Goal: Information Seeking & Learning: Check status

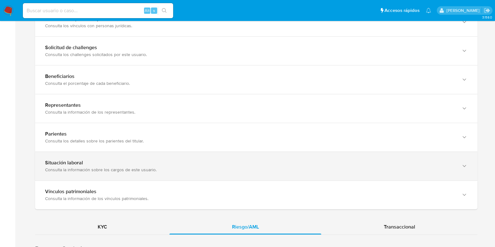
scroll to position [431, 0]
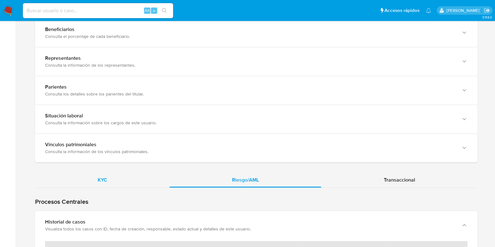
click at [102, 182] on span "KYC" at bounding box center [102, 179] width 9 height 7
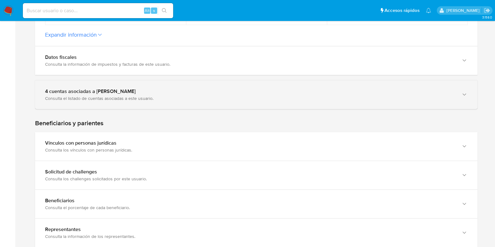
scroll to position [235, 0]
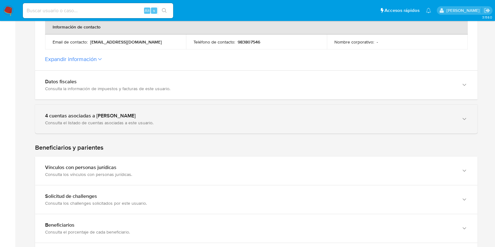
click at [111, 118] on div "4 cuentas asociadas a Marcelo Ignacio" at bounding box center [250, 116] width 410 height 6
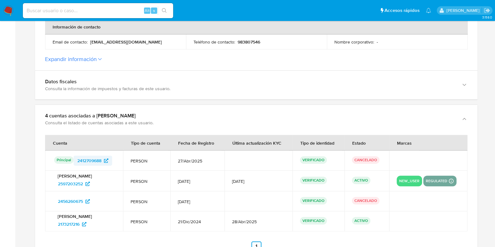
click at [92, 164] on span "2412709688" at bounding box center [89, 161] width 24 height 10
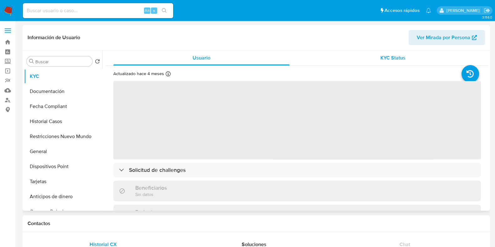
click at [362, 57] on div "KYC Status" at bounding box center [393, 57] width 176 height 15
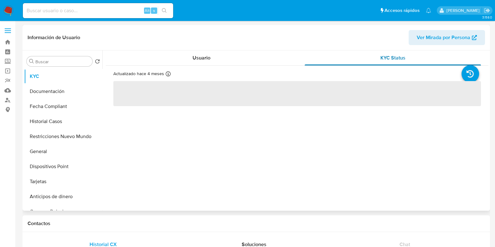
select select "10"
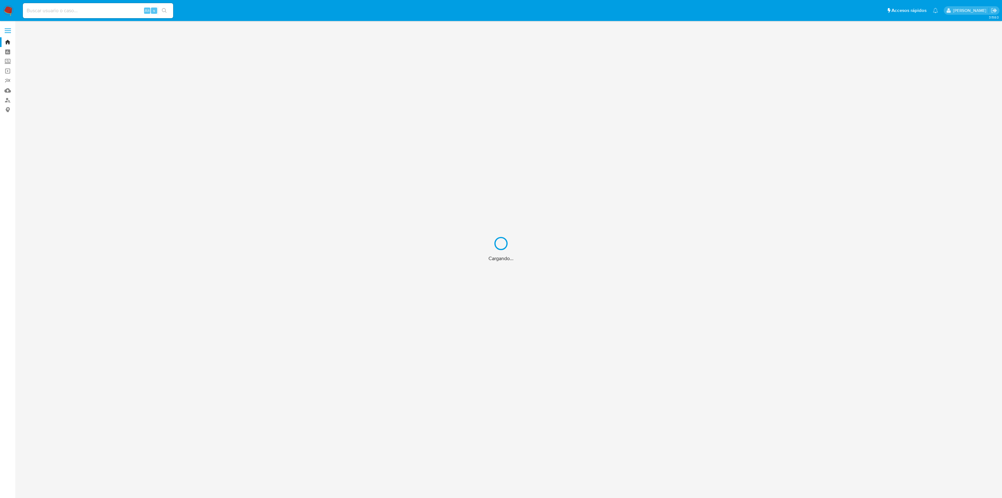
click at [88, 14] on div "Cargando..." at bounding box center [501, 249] width 1002 height 498
click at [77, 10] on div "Cargando..." at bounding box center [501, 249] width 1002 height 498
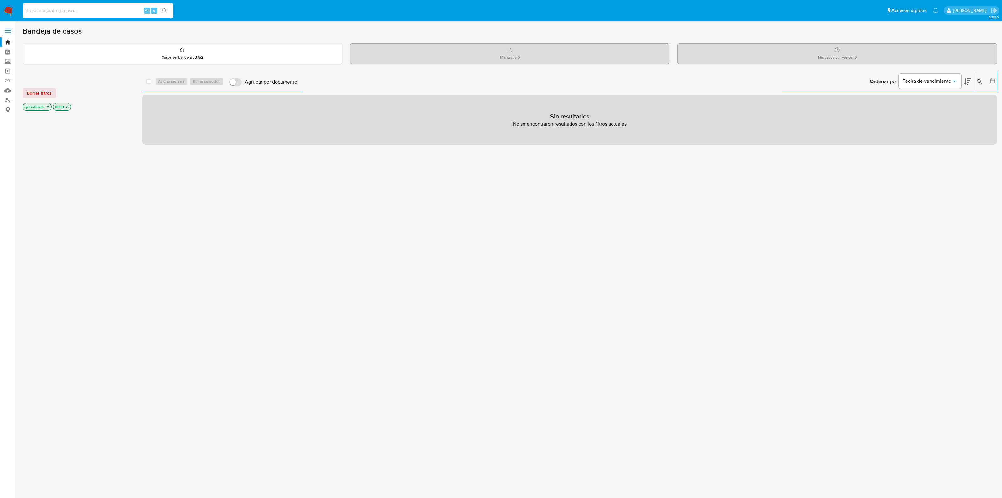
click at [75, 10] on input at bounding box center [98, 11] width 150 height 8
paste input "103065207"
type input "103065207"
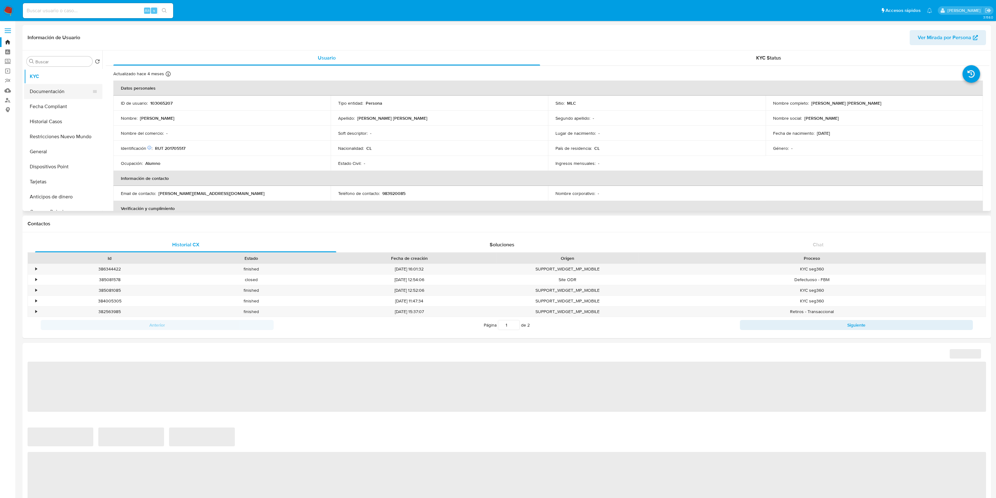
select select "10"
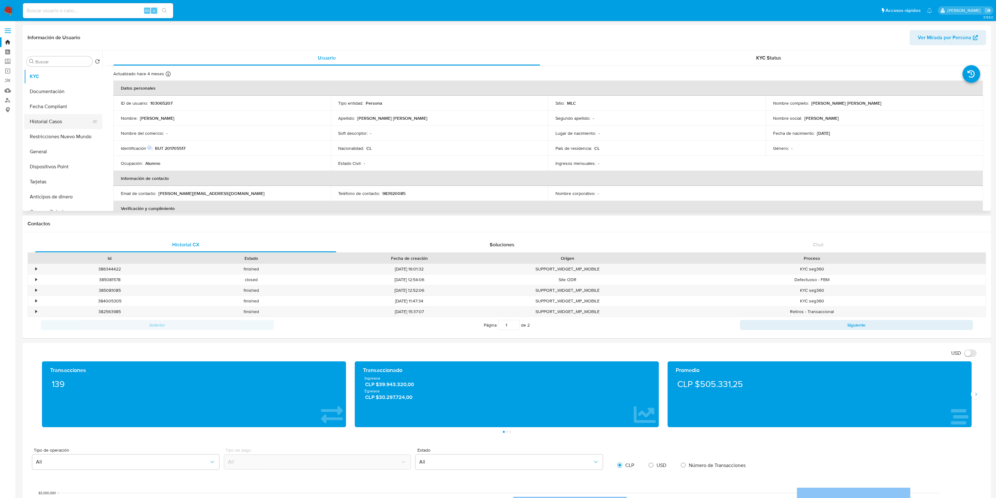
click at [52, 118] on button "Historial Casos" at bounding box center [60, 121] width 73 height 15
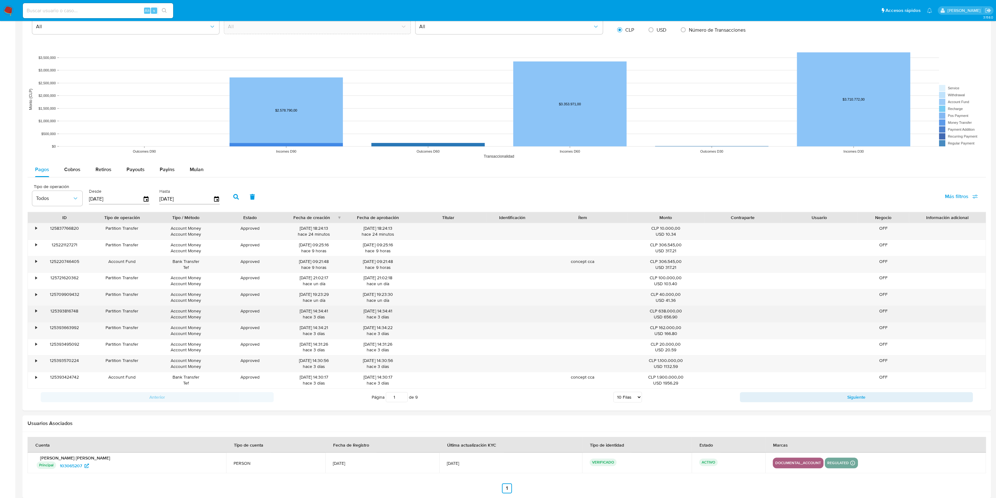
scroll to position [465, 0]
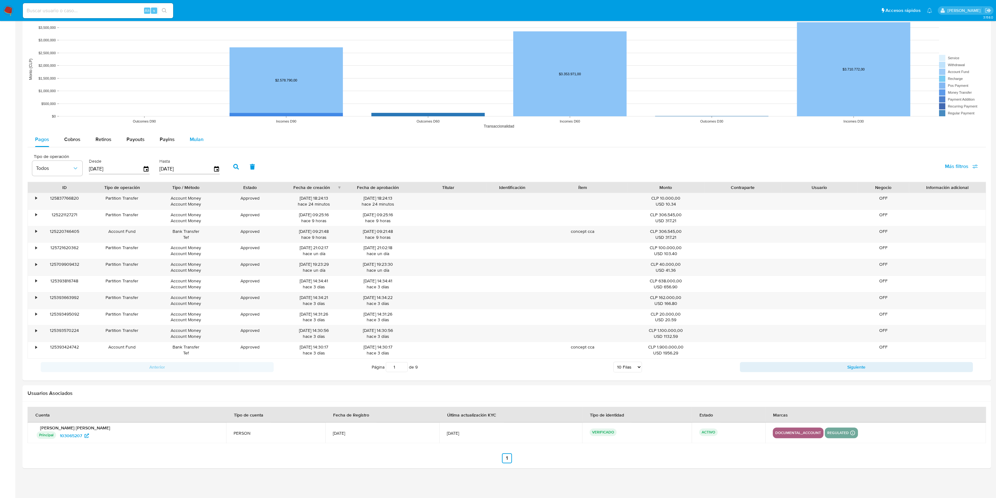
click at [200, 139] on span "Mulan" at bounding box center [197, 139] width 14 height 7
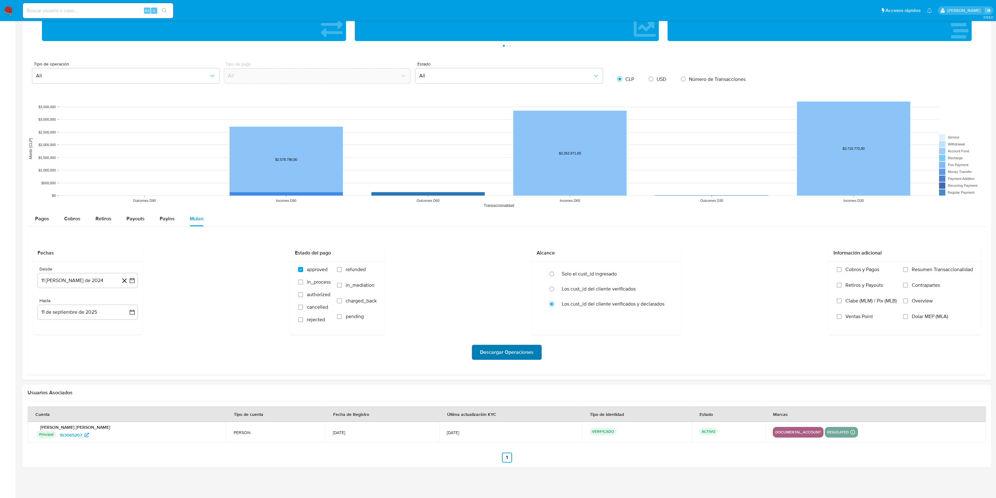
click at [496, 358] on span "Descargar Operaciones" at bounding box center [507, 352] width 54 height 14
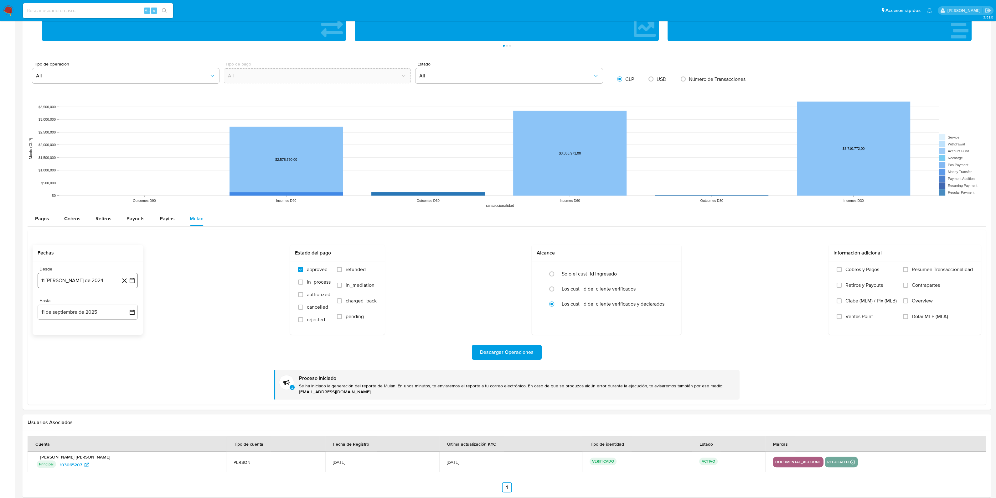
click at [79, 280] on button "11 de agosto de 2024" at bounding box center [88, 280] width 100 height 15
click at [163, 293] on div "Fechas Desde 11 de agosto de 2024 agosto 2024 agosto 2024 lun lunes mar martes …" at bounding box center [507, 290] width 949 height 90
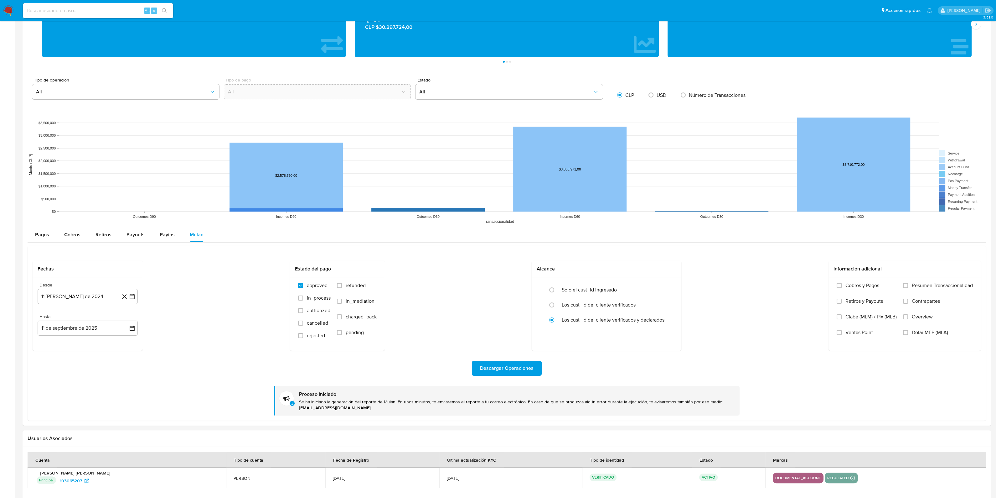
scroll to position [299, 0]
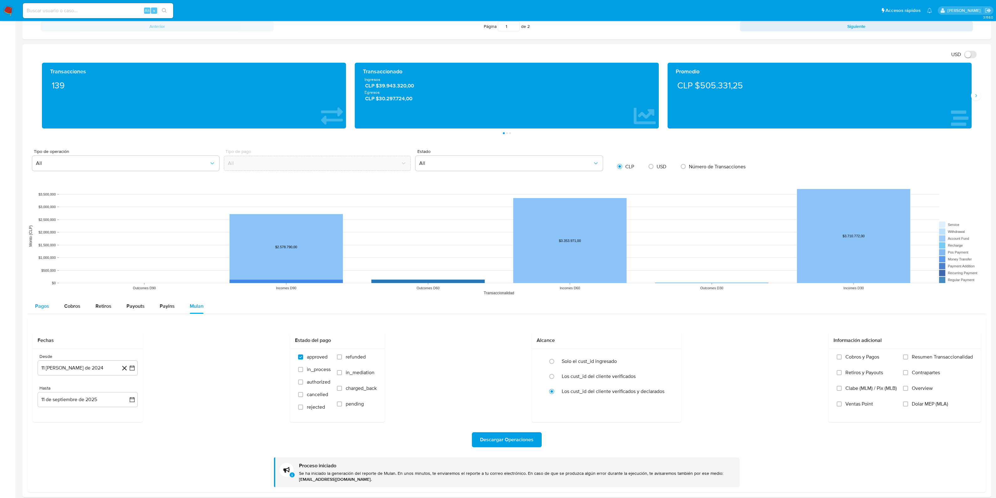
click at [45, 309] on span "Pagos" at bounding box center [42, 305] width 14 height 7
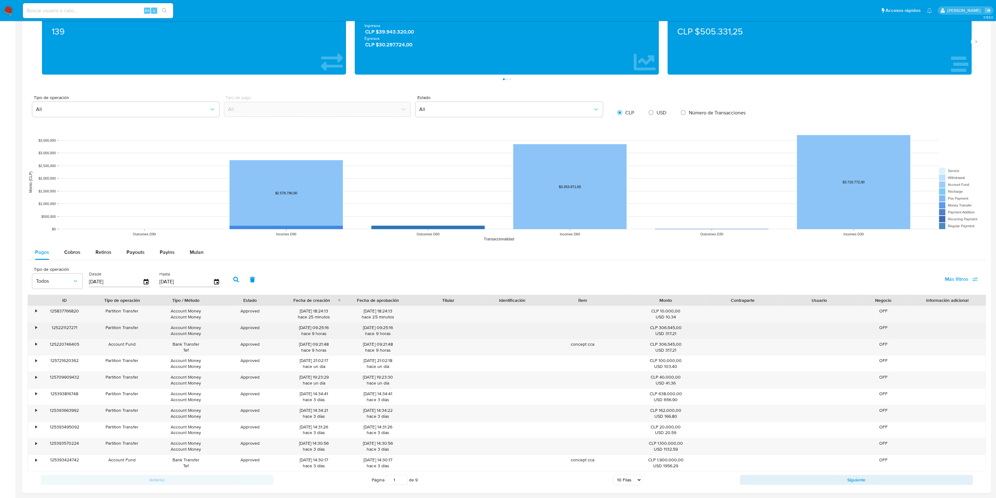
scroll to position [416, 0]
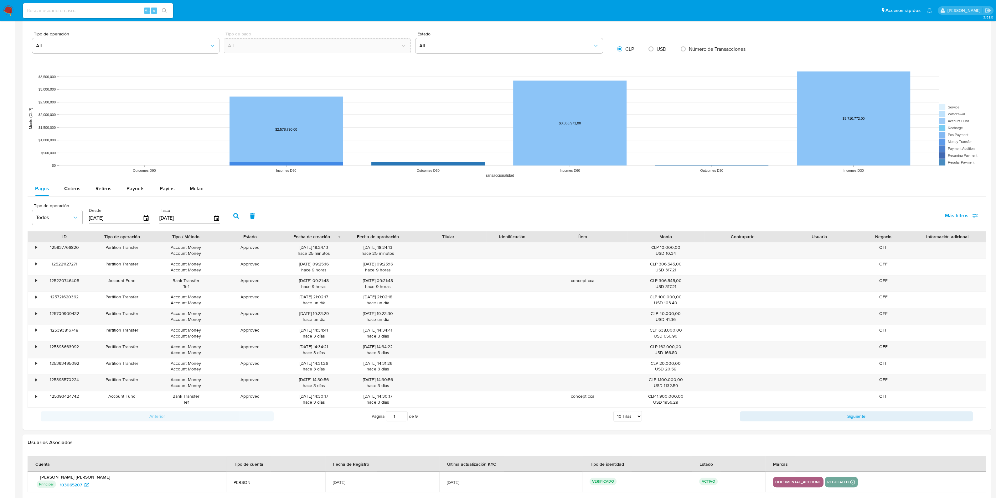
click at [103, 18] on div "Alt s" at bounding box center [98, 10] width 150 height 15
click at [93, 12] on input at bounding box center [98, 11] width 150 height 8
paste input "259058500"
type input "259058500"
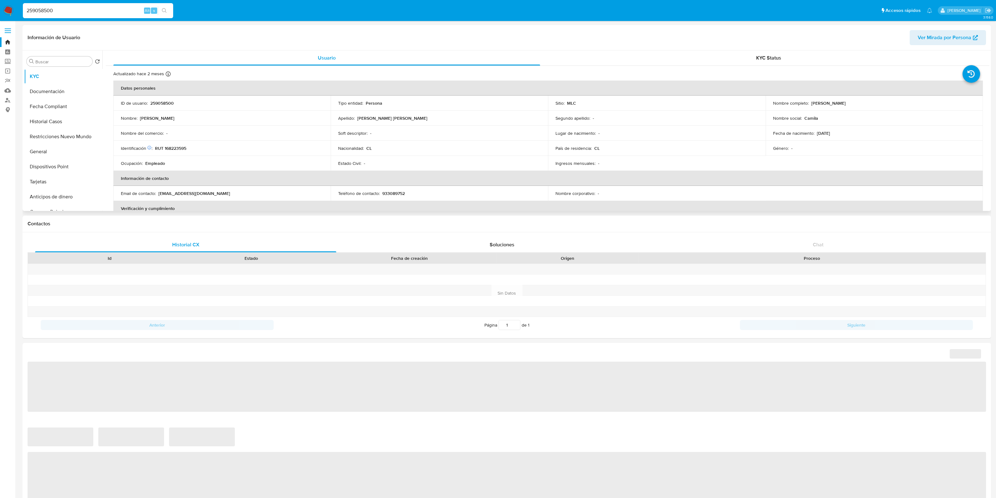
select select "10"
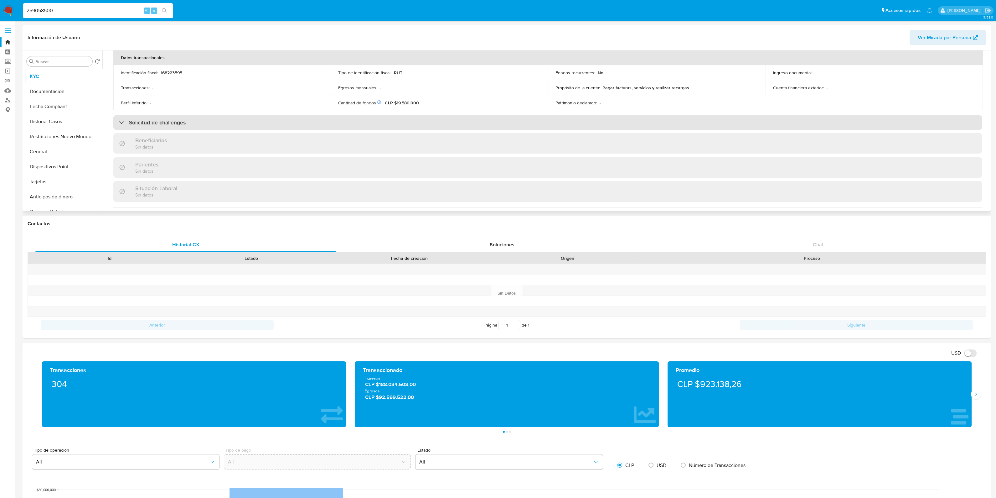
scroll to position [235, 0]
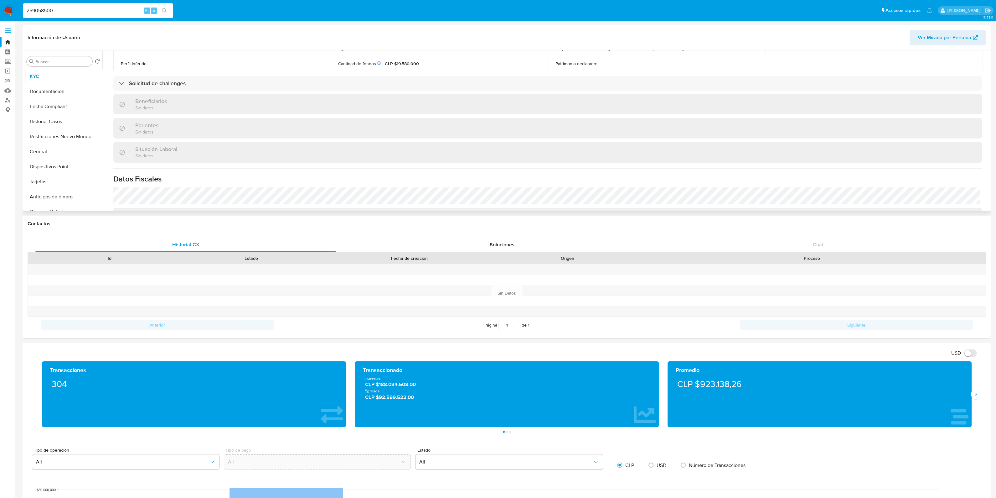
click at [293, 92] on div "Actualizado hace 2 meses Creado: 22/02/2021 21:19:22 Actualizado: 05/07/2025 00…" at bounding box center [548, 73] width 884 height 485
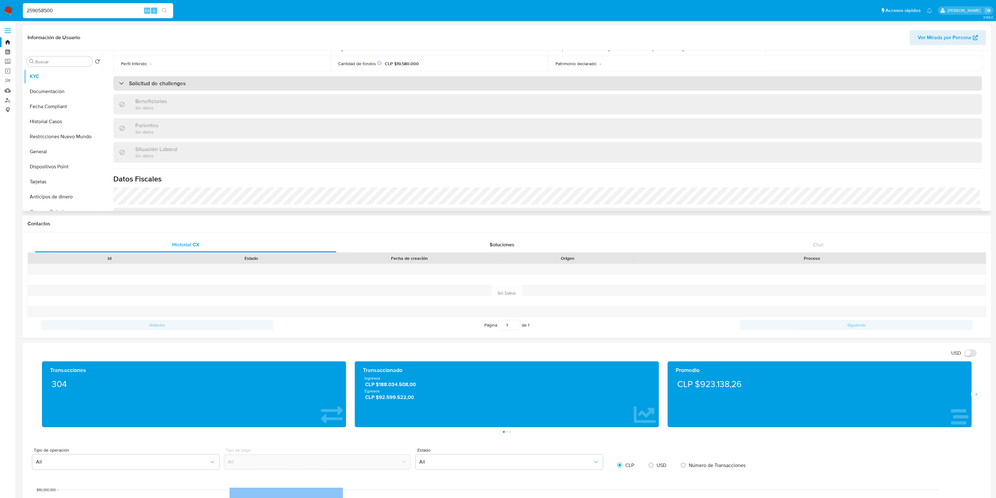
click at [294, 87] on div "Solicitud de challenges" at bounding box center [547, 83] width 869 height 14
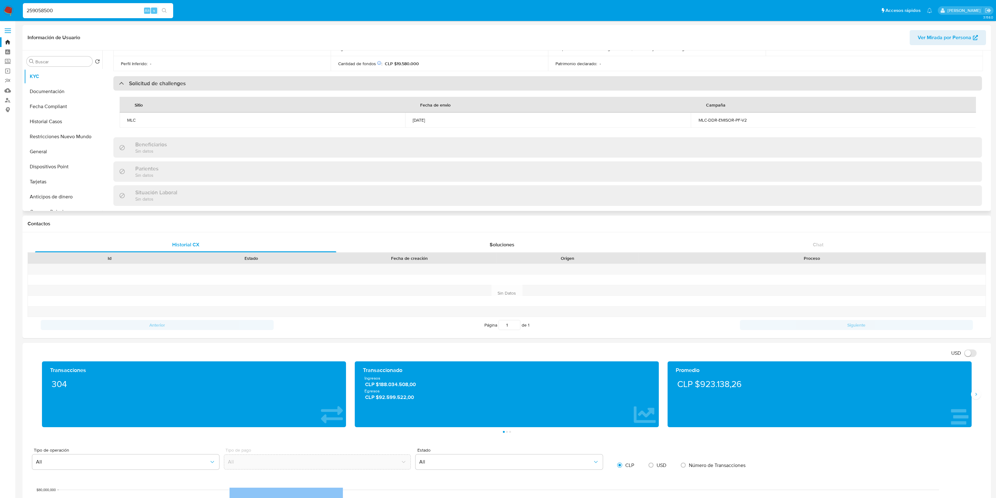
click at [294, 87] on div "Solicitud de challenges" at bounding box center [547, 83] width 869 height 14
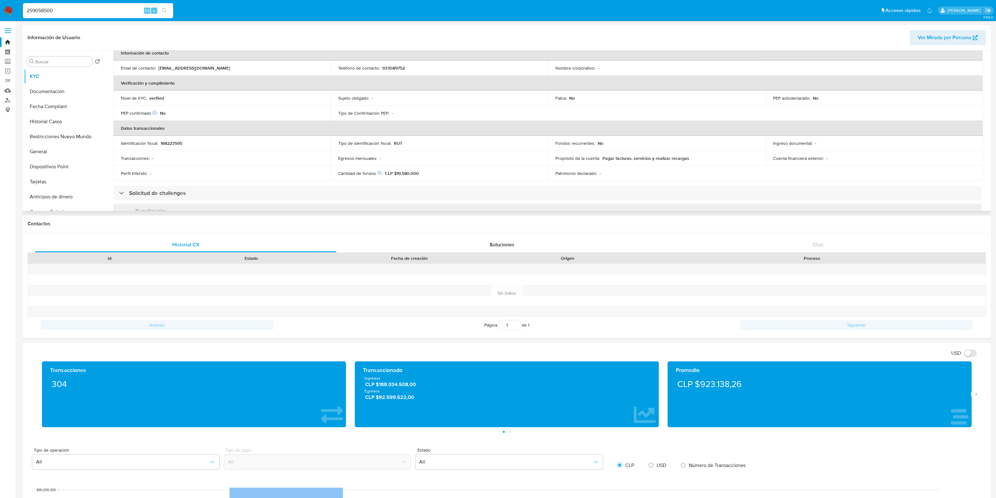
scroll to position [117, 0]
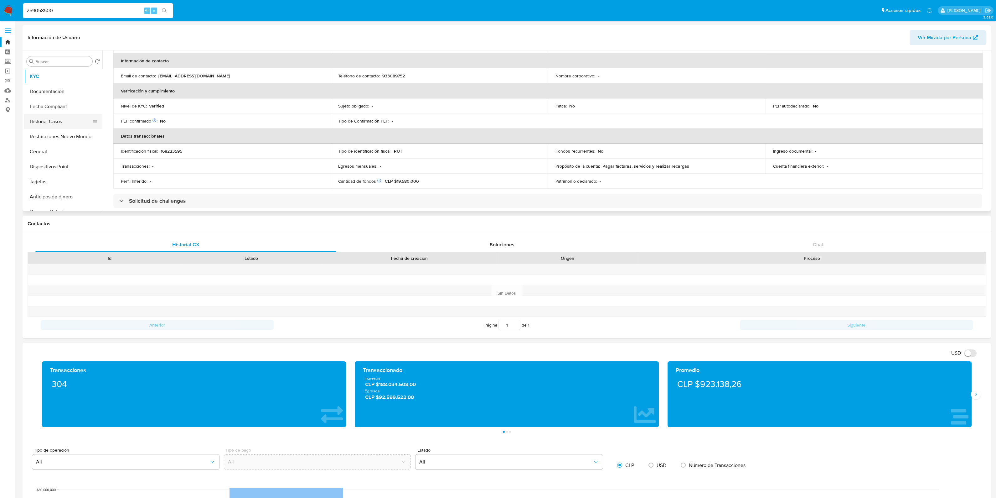
click at [62, 119] on button "Historial Casos" at bounding box center [60, 121] width 73 height 15
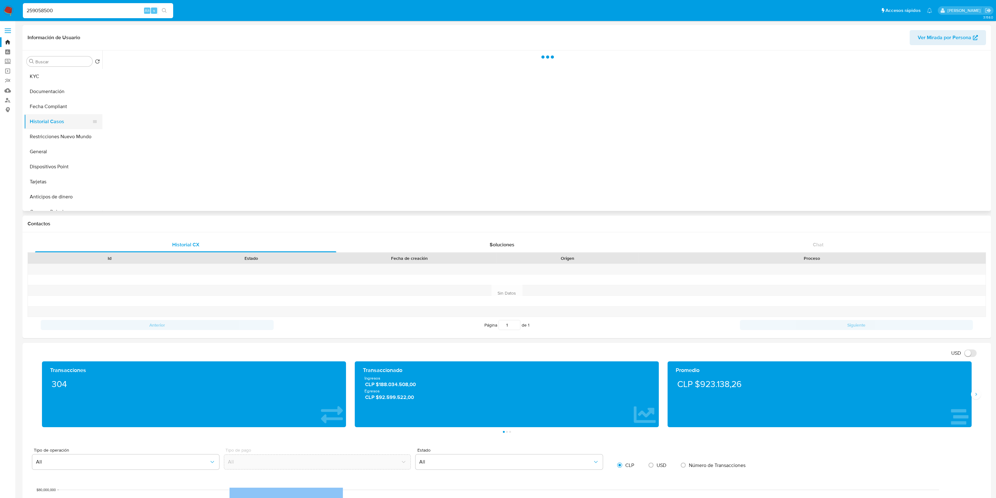
scroll to position [0, 0]
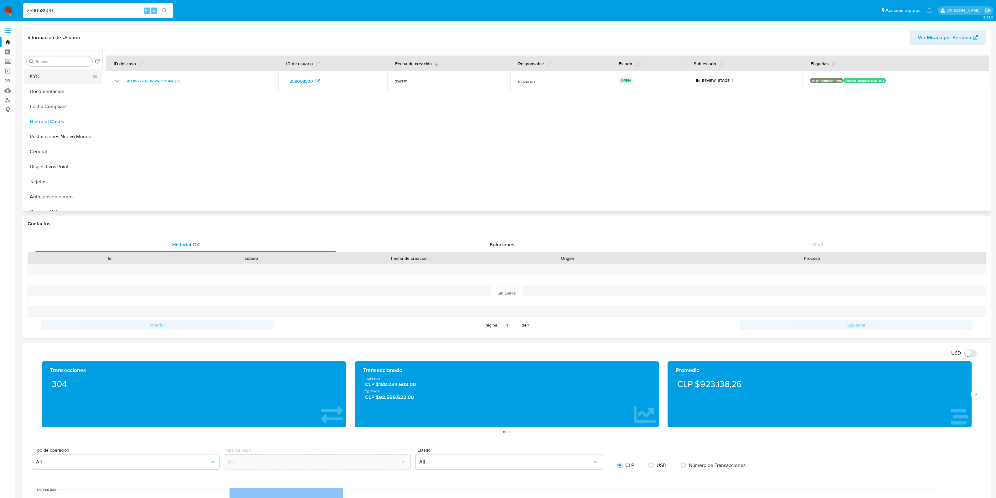
click at [50, 75] on button "KYC" at bounding box center [60, 76] width 73 height 15
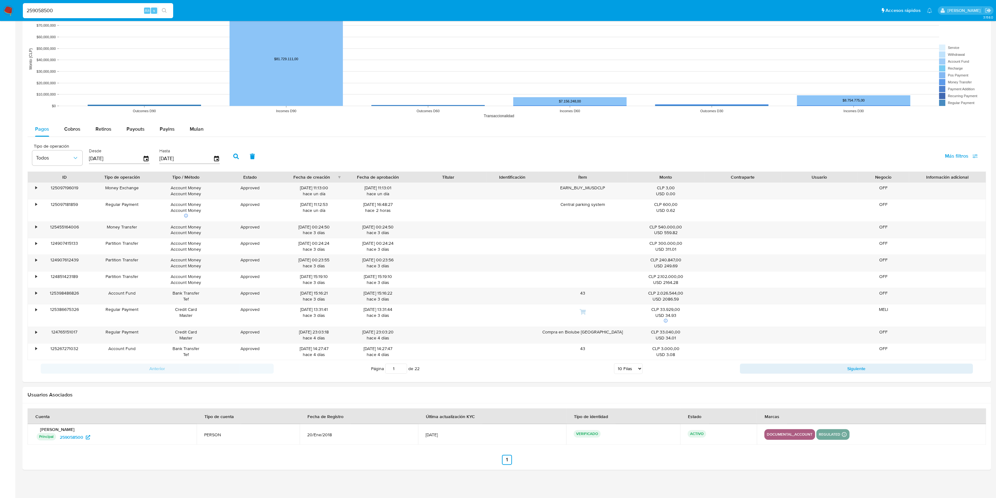
scroll to position [477, 0]
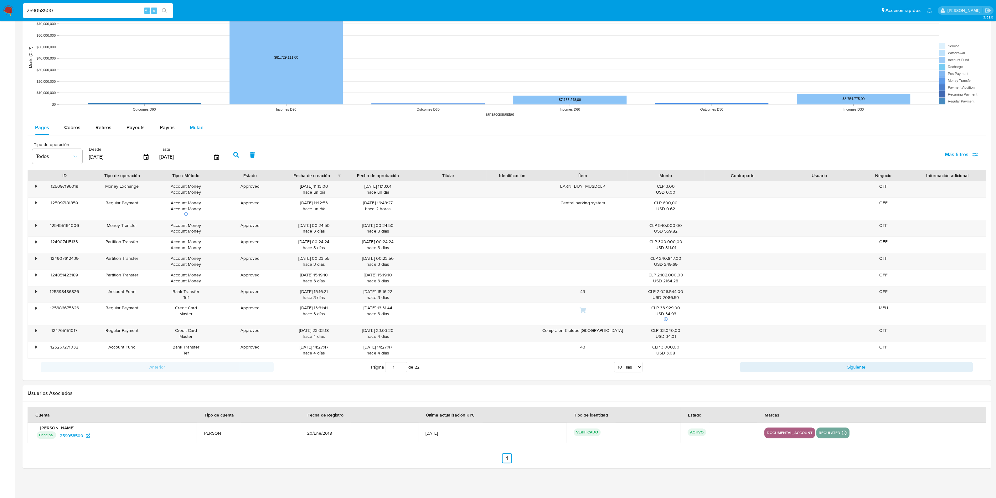
click at [199, 126] on span "Mulan" at bounding box center [197, 127] width 14 height 7
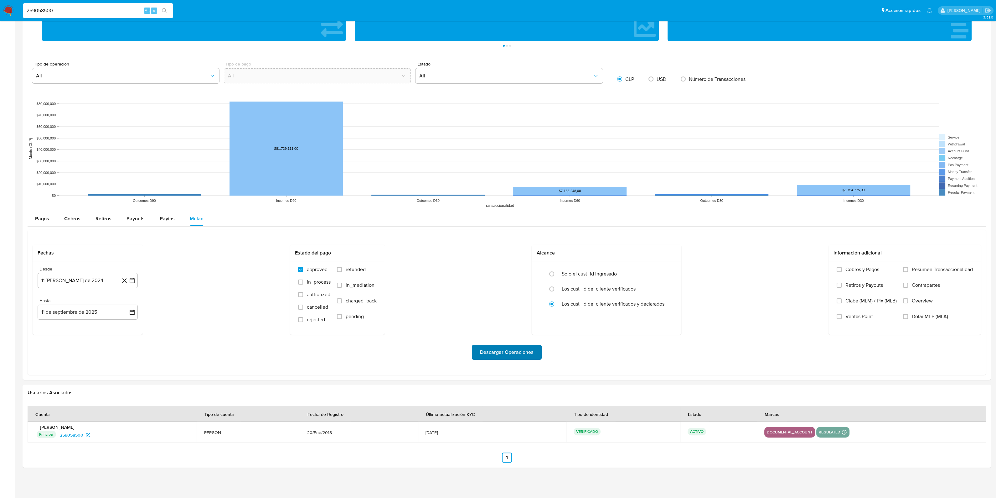
click at [513, 350] on span "Descargar Operaciones" at bounding box center [507, 352] width 54 height 14
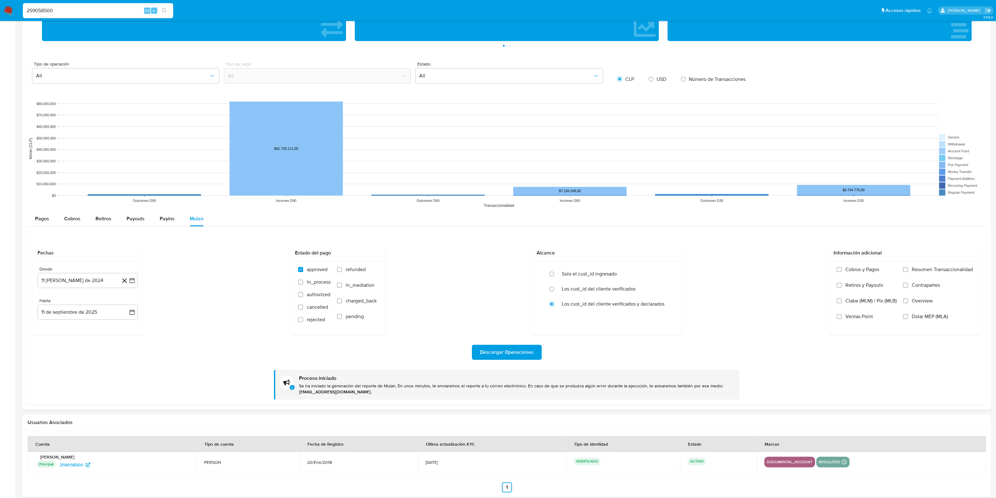
click at [99, 5] on div "259058500 Alt s" at bounding box center [98, 10] width 150 height 15
drag, startPoint x: 76, startPoint y: 11, endPoint x: 6, endPoint y: 10, distance: 69.9
click at [6, 10] on nav "Pausado Ver notificaciones 259058500 Alt s Accesos rápidos Presiona las siguien…" at bounding box center [498, 10] width 996 height 21
paste input "WPNLFcRTqlD8JFs92vNtVH1X"
type input "WPNLFcRTqlD8JFs92vNtVH1X"
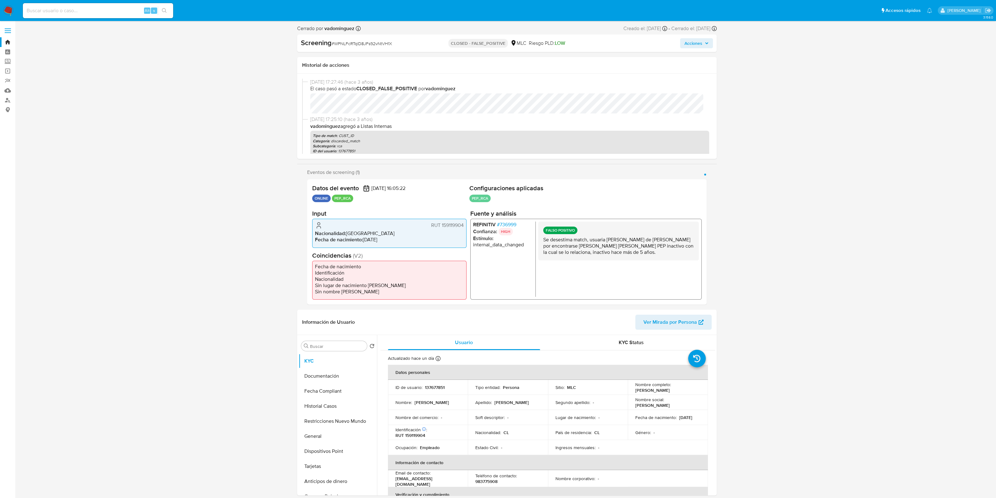
select select "10"
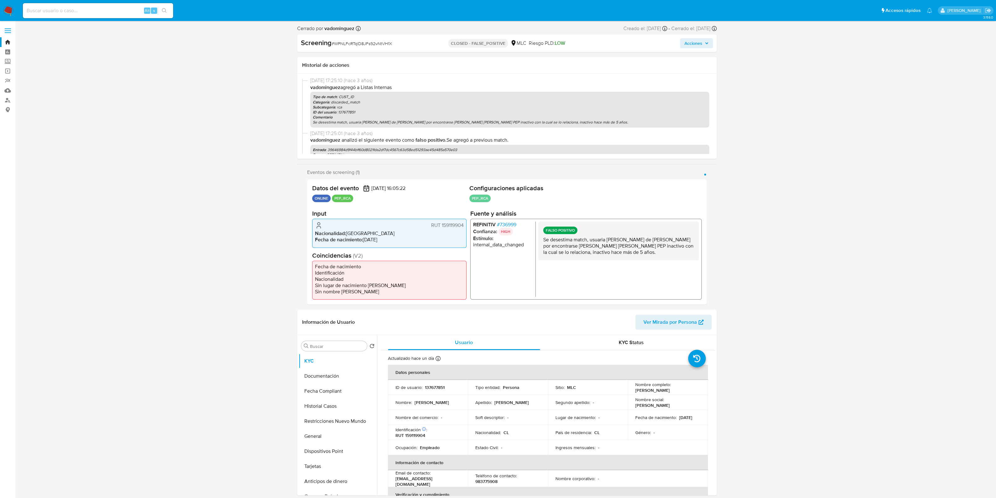
click at [344, 101] on p "Categoría : discarded_match" at bounding box center [510, 102] width 394 height 5
drag, startPoint x: 316, startPoint y: 123, endPoint x: 612, endPoint y: 122, distance: 295.7
click at [612, 122] on p "Se desestima match, usuaria Sandra Victoria Davanzo de la Maza por encontrarse …" at bounding box center [510, 122] width 394 height 5
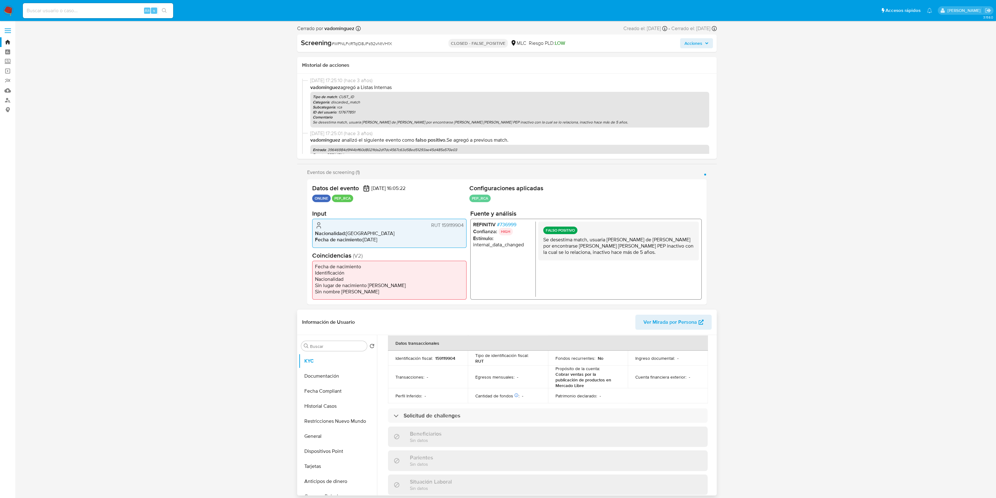
scroll to position [0, 0]
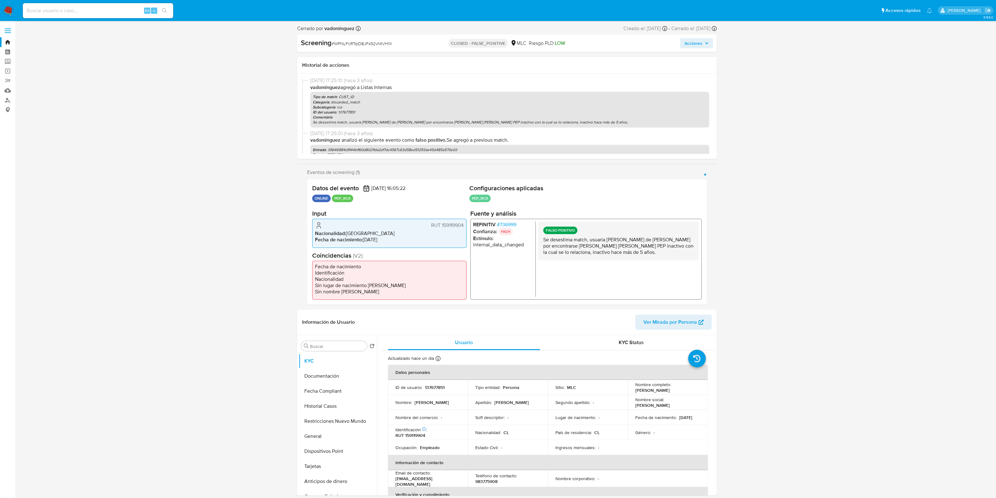
click at [710, 41] on button "Acciones" at bounding box center [696, 43] width 33 height 10
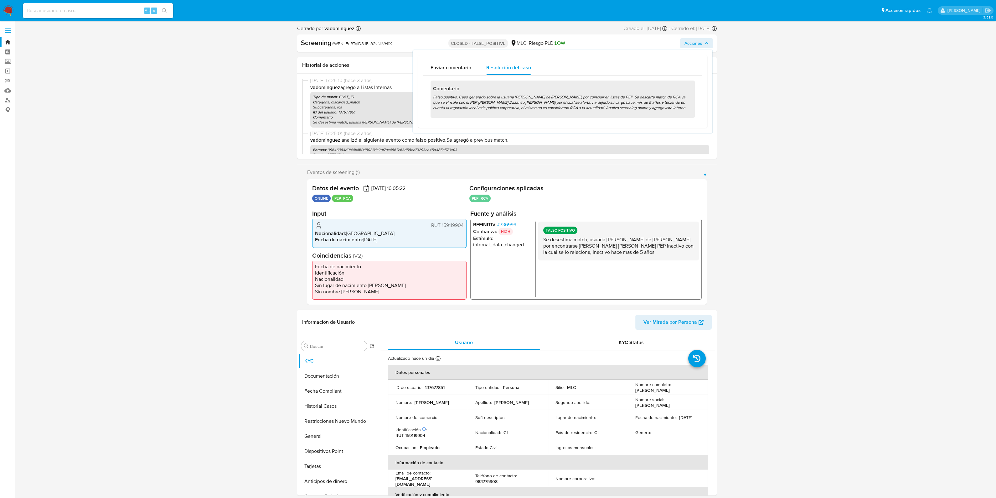
click at [710, 41] on button "Acciones" at bounding box center [696, 43] width 33 height 10
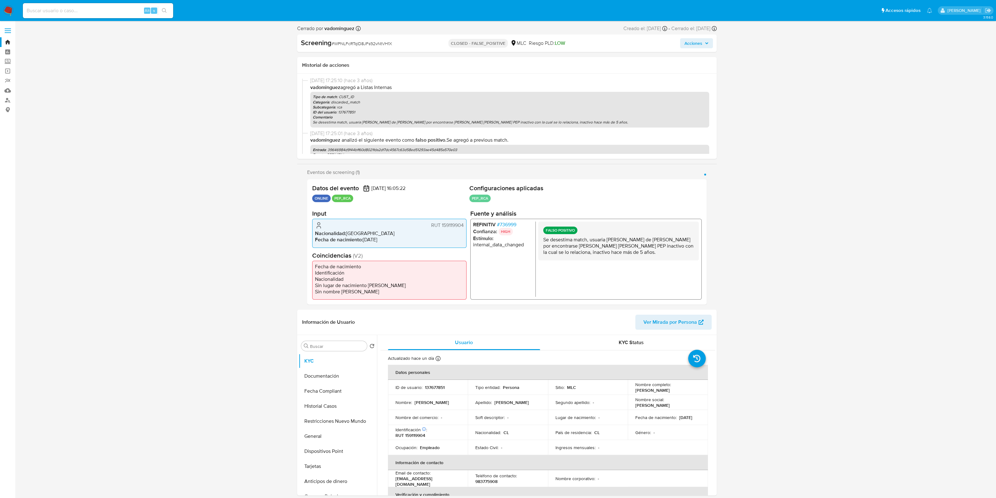
click at [431, 388] on p "137677851" at bounding box center [435, 387] width 20 height 6
copy p "137677851"
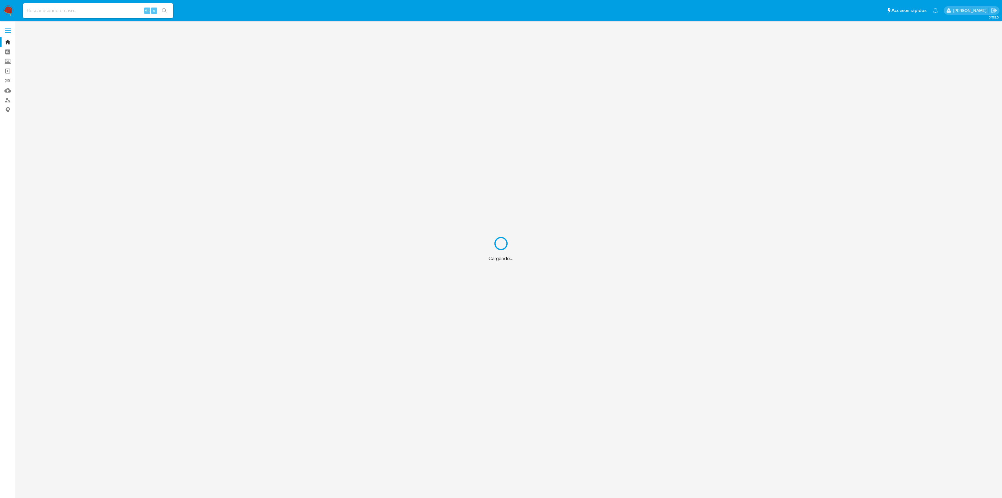
click at [86, 14] on div "Cargando..." at bounding box center [501, 249] width 1002 height 498
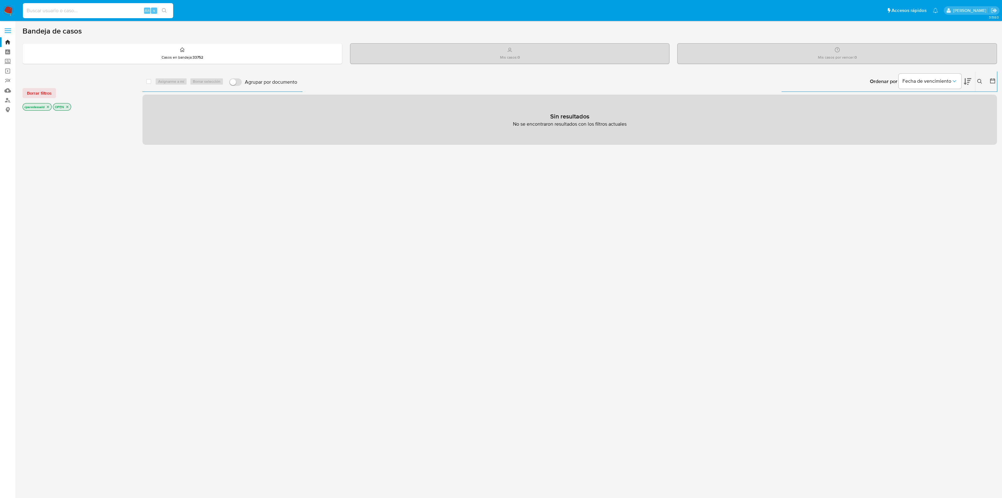
click at [73, 10] on input at bounding box center [98, 11] width 150 height 8
paste input "137677851"
type input "137677851"
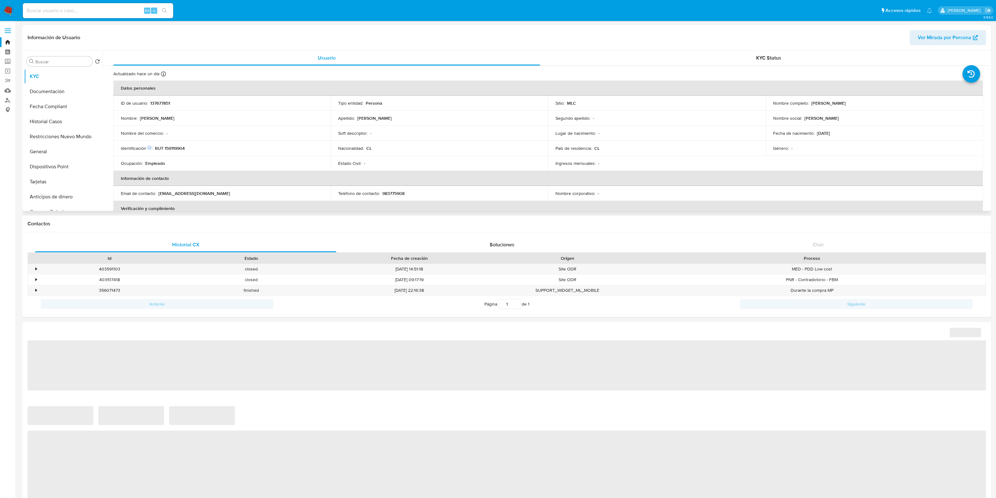
select select "10"
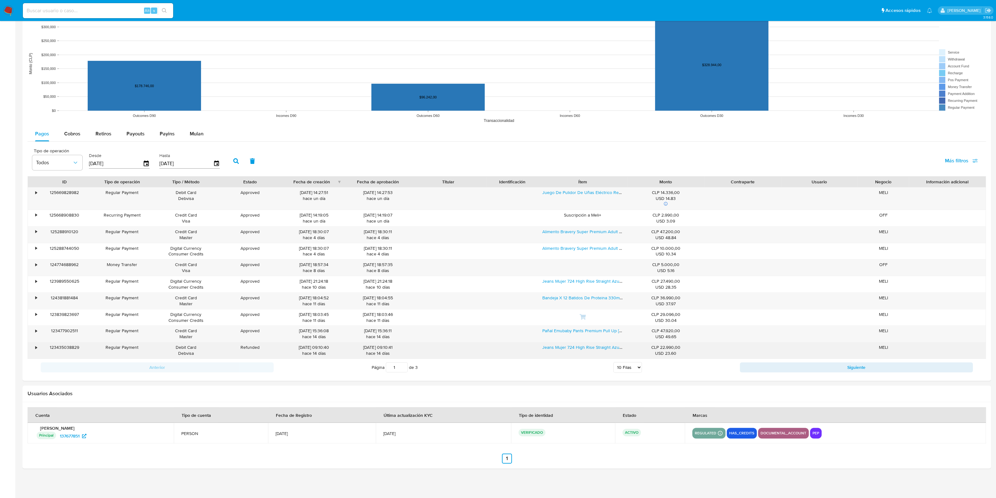
scroll to position [450, 0]
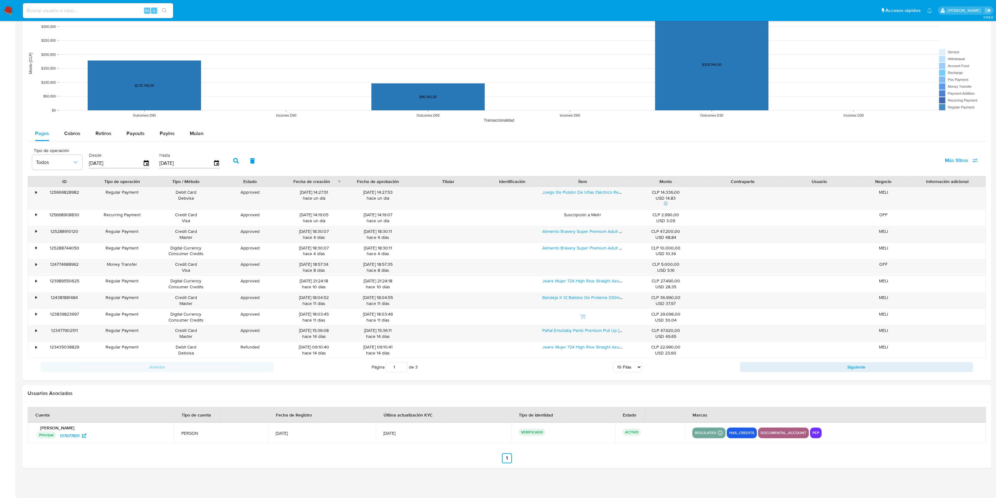
click at [818, 433] on p "pep" at bounding box center [816, 433] width 12 height 8
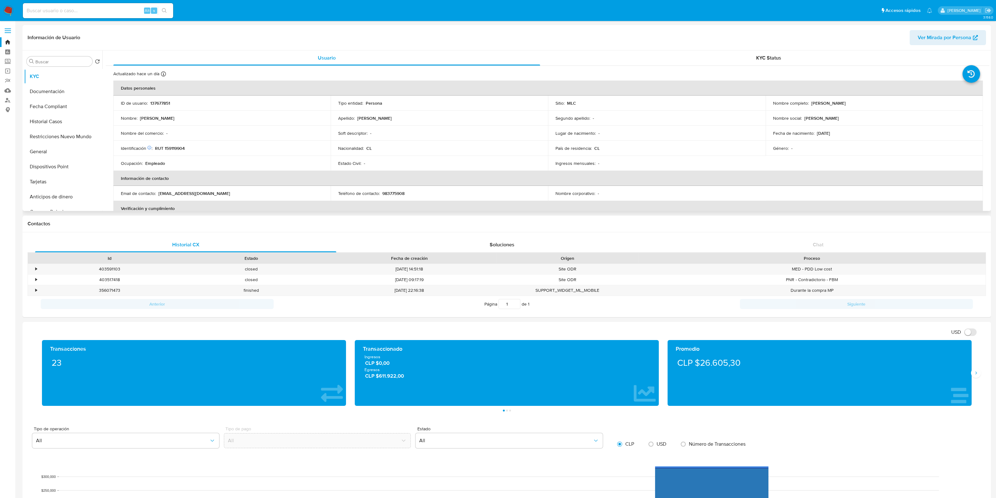
scroll to position [264, 0]
click at [54, 146] on button "Lista Interna" at bounding box center [60, 142] width 73 height 15
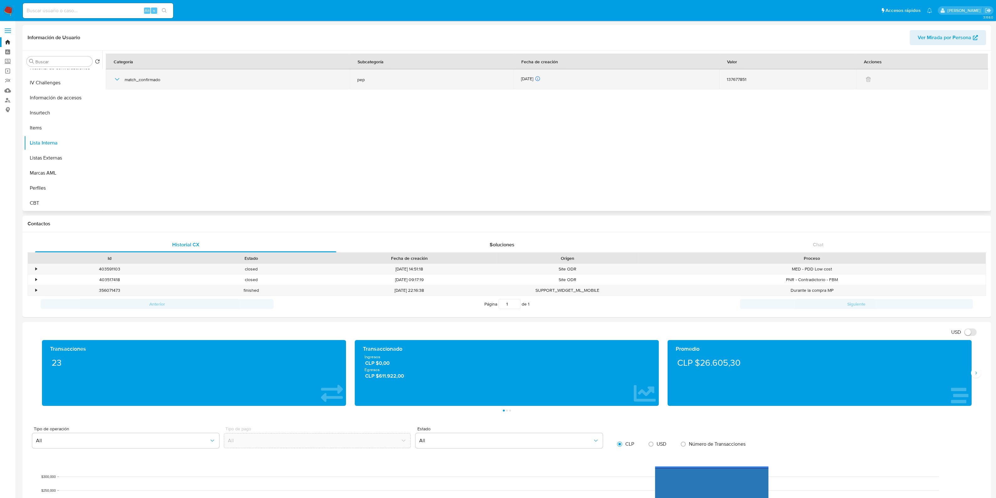
click at [113, 80] on icon "button" at bounding box center [117, 79] width 8 height 8
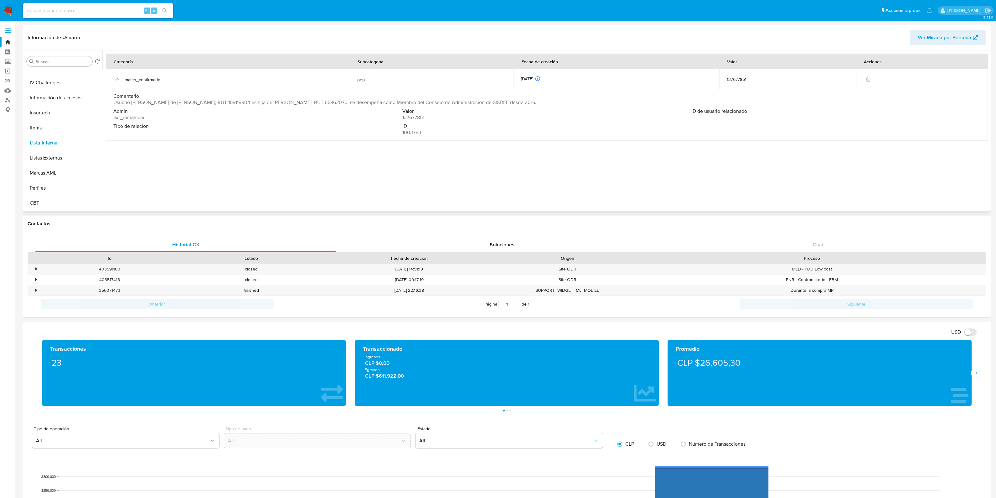
drag, startPoint x: 125, startPoint y: 103, endPoint x: 558, endPoint y: 104, distance: 432.3
click at [558, 104] on div "Comentario Usuario Sandra Victoria Davanzo de la Maza, RUT 159119904 es hija de…" at bounding box center [546, 99] width 867 height 13
